Goal: Navigation & Orientation: Find specific page/section

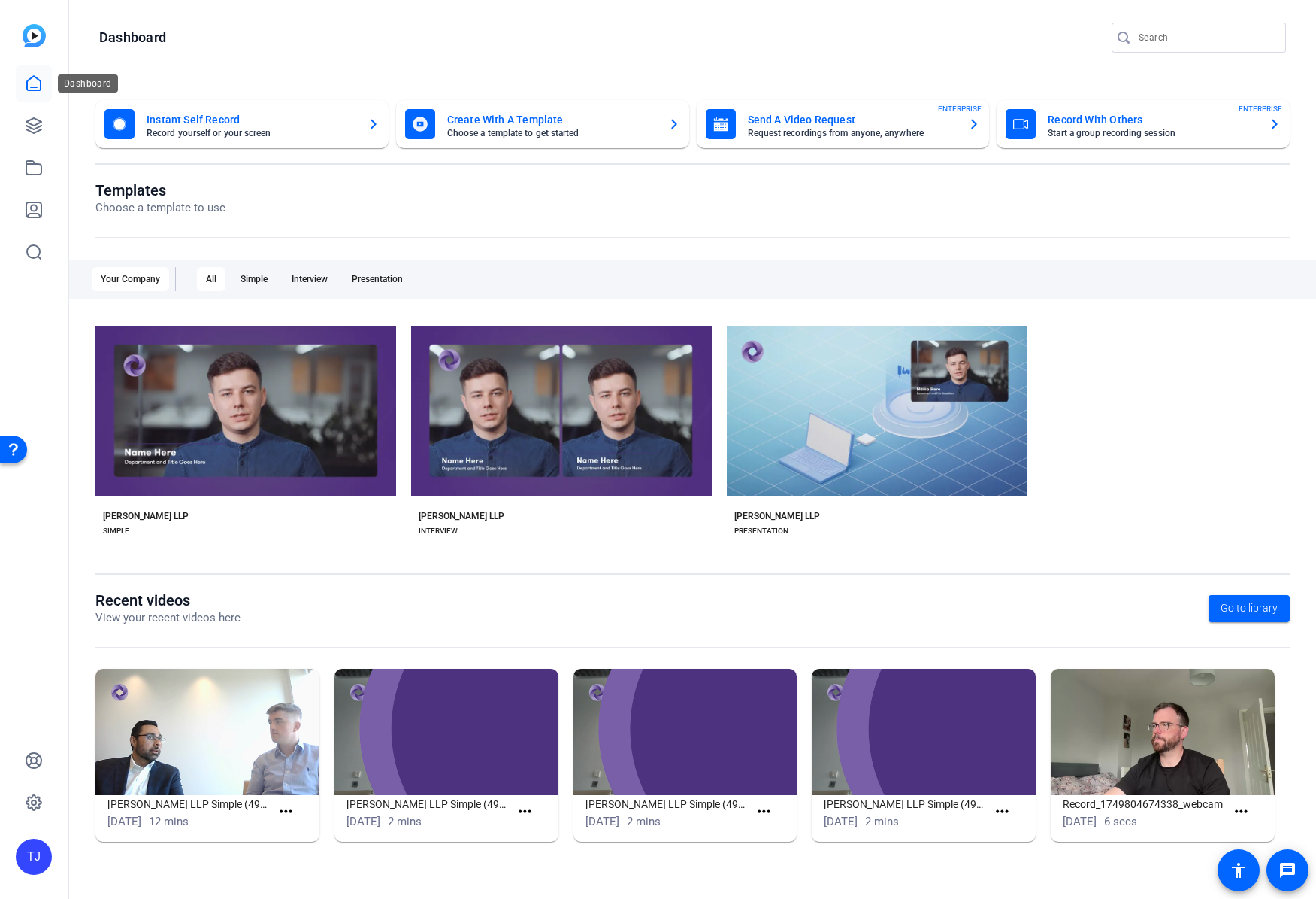
click at [32, 107] on div at bounding box center [33, 167] width 36 height 204
click at [32, 113] on link at bounding box center [33, 125] width 36 height 36
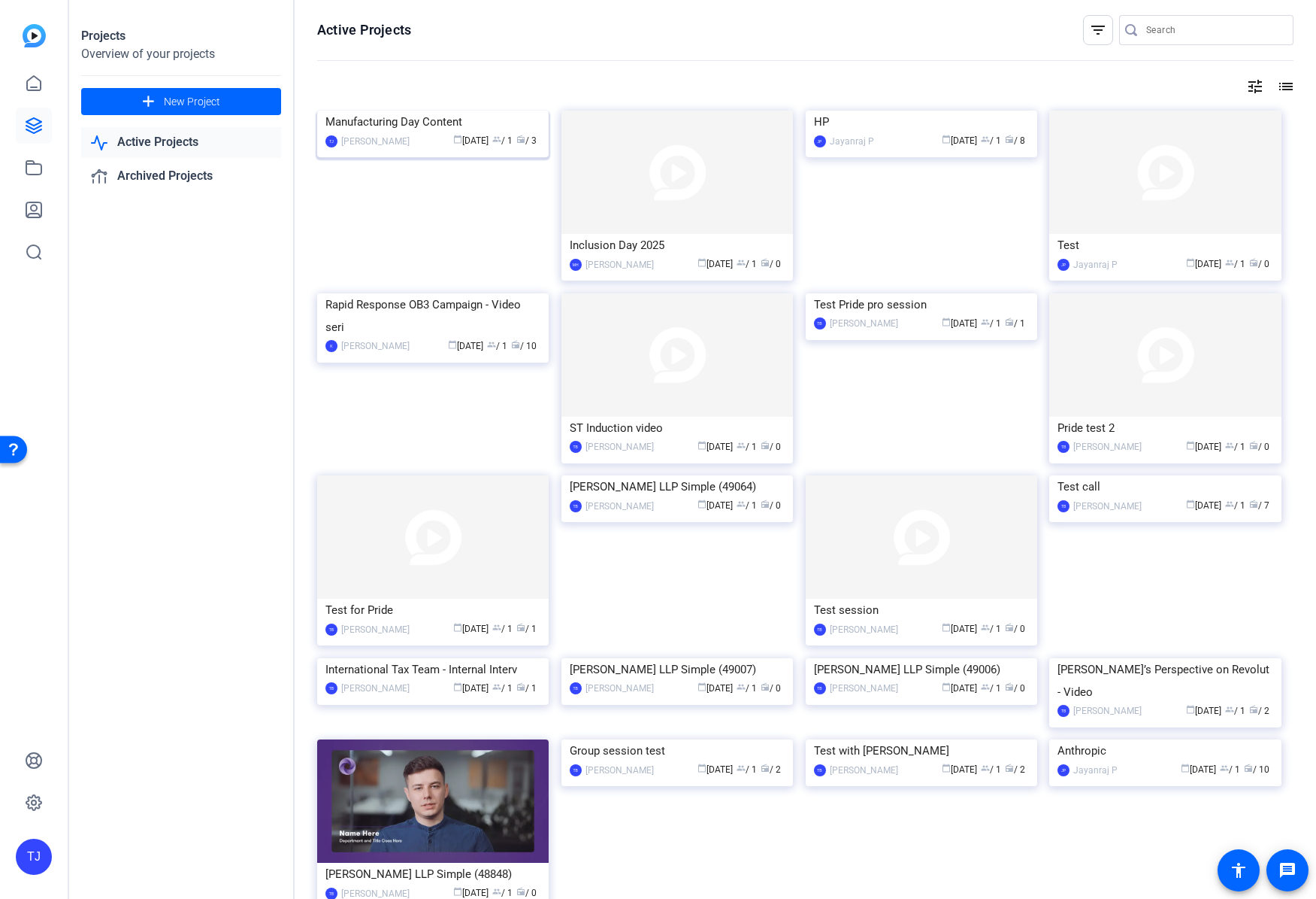
click at [379, 111] on img at bounding box center [432, 111] width 232 height 0
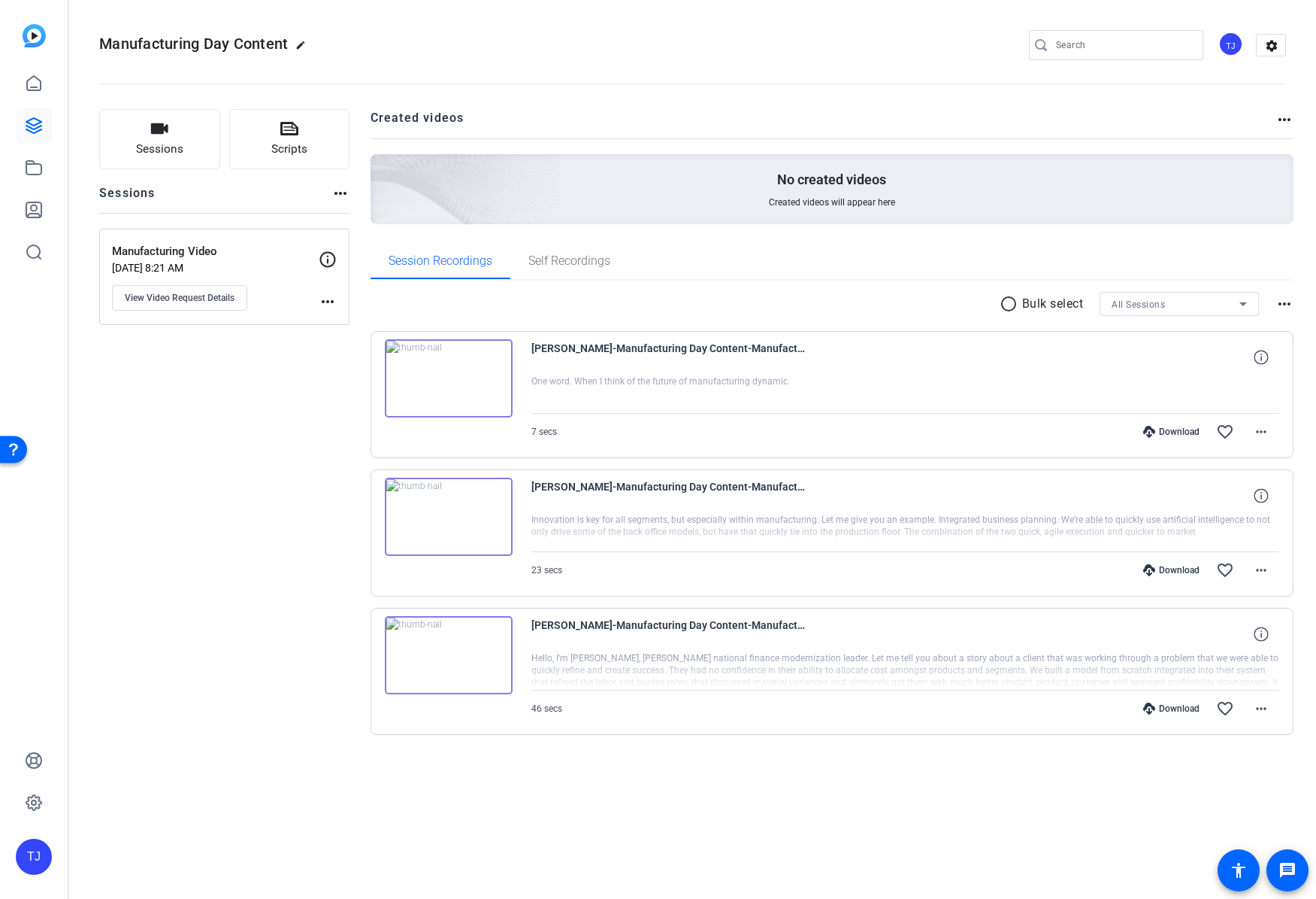
click at [445, 379] on img at bounding box center [448, 378] width 128 height 78
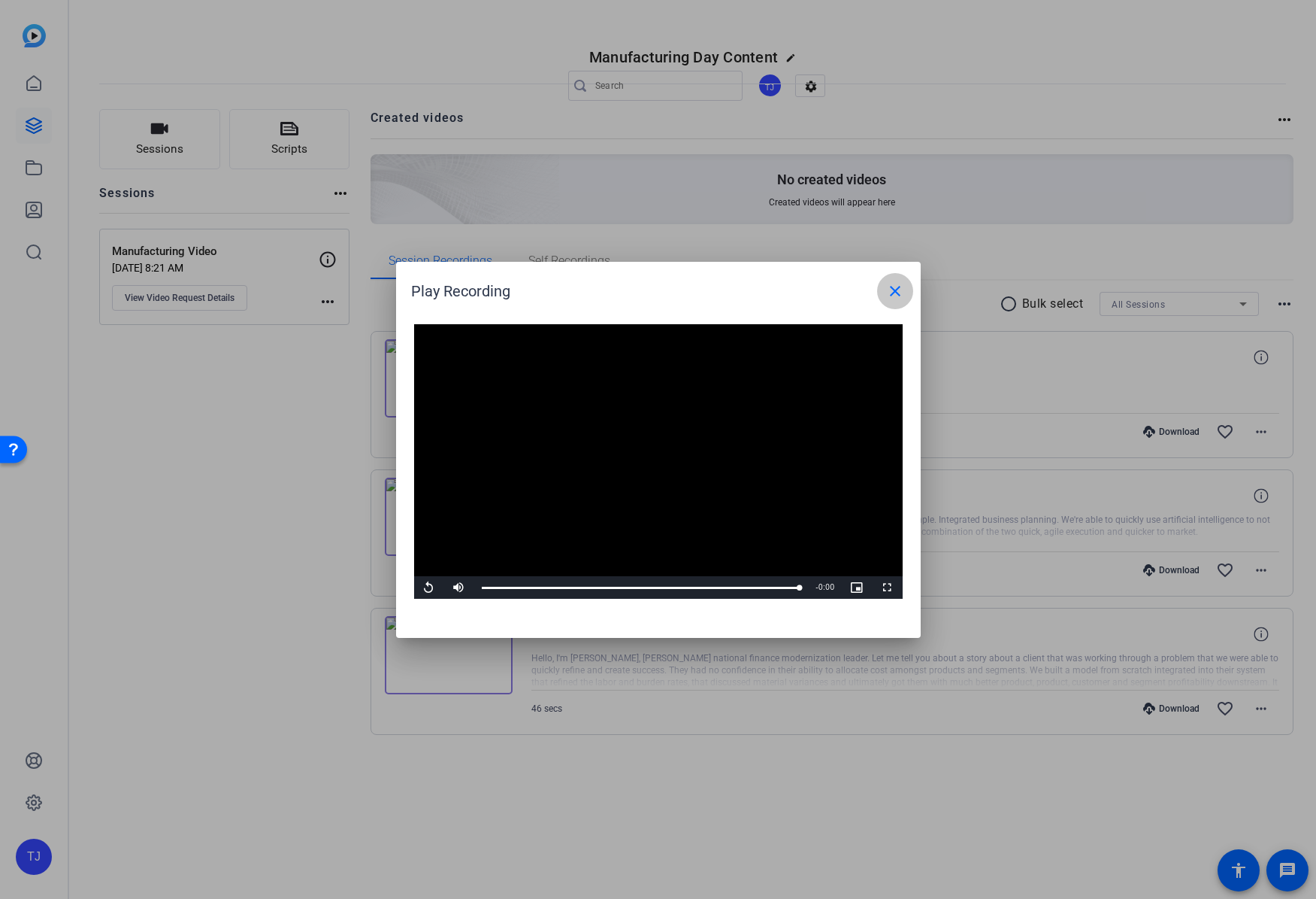
click at [902, 286] on mat-icon "close" at bounding box center [895, 291] width 18 height 18
